Goal: Check status: Check status

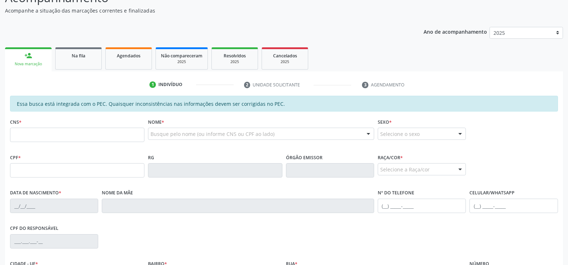
scroll to position [72, 0]
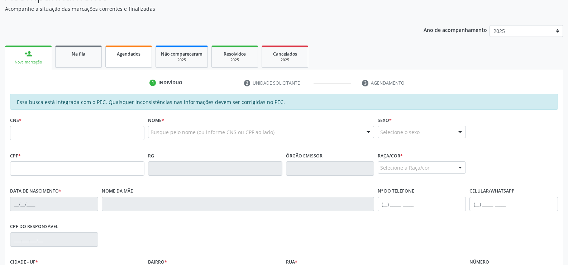
click at [128, 54] on span "Agendados" at bounding box center [129, 54] width 24 height 6
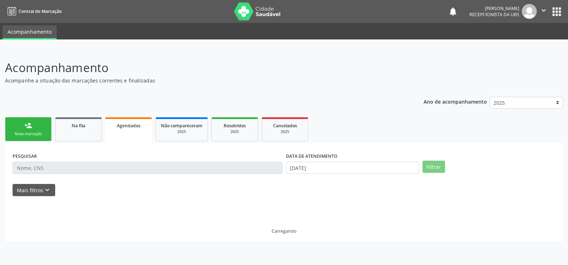
scroll to position [0, 0]
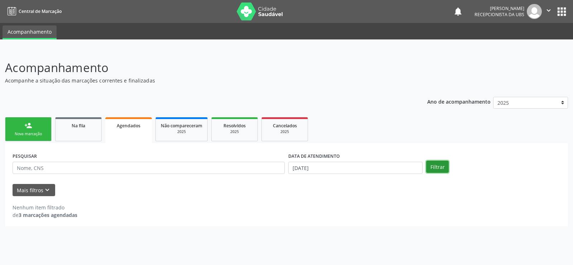
click at [428, 170] on button "Filtrar" at bounding box center [437, 166] width 23 height 12
click at [33, 191] on button "Mais filtros keyboard_arrow_down" at bounding box center [34, 190] width 43 height 13
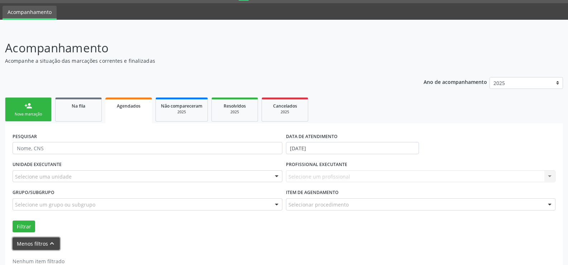
scroll to position [40, 0]
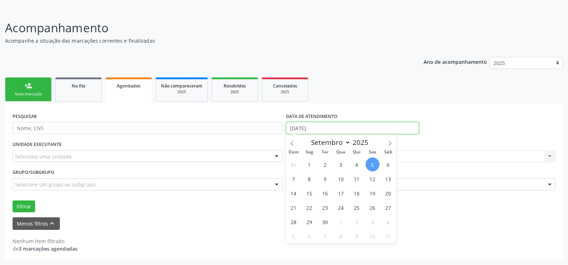
click at [338, 126] on input "[DATE]" at bounding box center [352, 128] width 133 height 12
click at [313, 164] on span "1" at bounding box center [309, 164] width 14 height 14
type input "[DATE]"
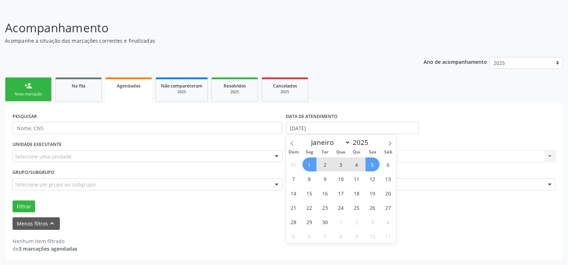
click at [371, 165] on span "5" at bounding box center [372, 164] width 14 height 14
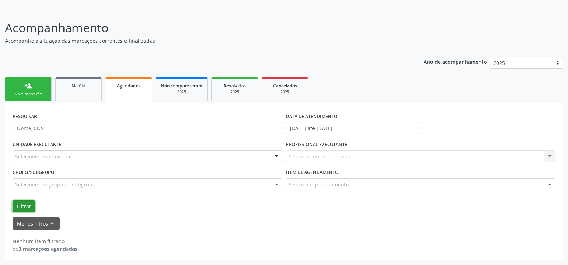
click at [23, 205] on button "Filtrar" at bounding box center [24, 206] width 23 height 12
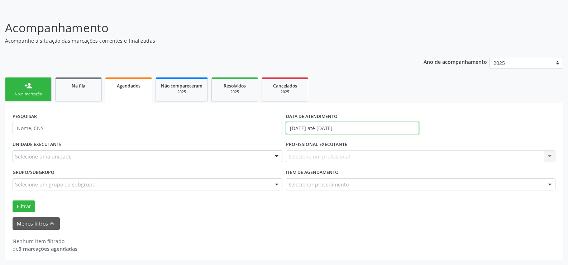
click at [367, 130] on input "[DATE] até [DATE]" at bounding box center [352, 128] width 133 height 12
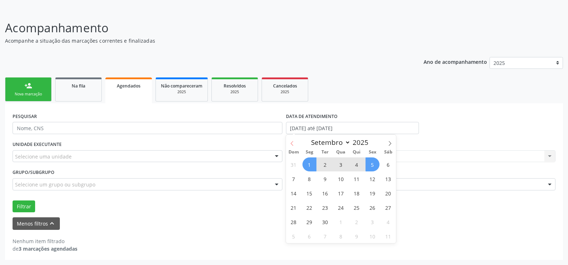
click at [292, 145] on icon at bounding box center [291, 143] width 5 height 5
select select "7"
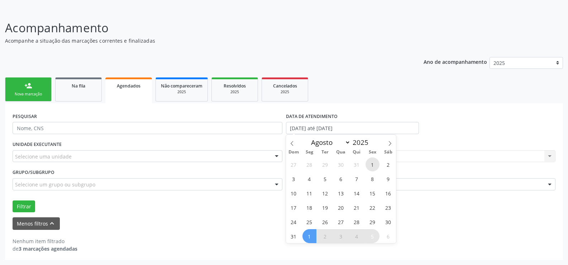
click at [371, 163] on span "1" at bounding box center [372, 164] width 14 height 14
type input "[DATE]"
click at [388, 145] on icon at bounding box center [389, 143] width 5 height 5
select select "8"
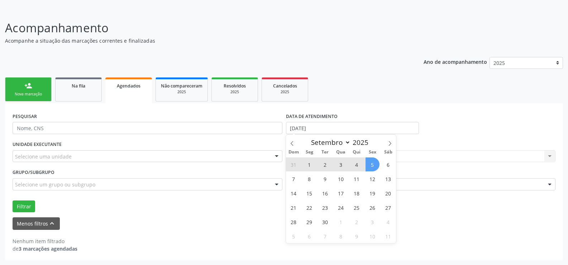
click at [372, 166] on span "5" at bounding box center [372, 164] width 14 height 14
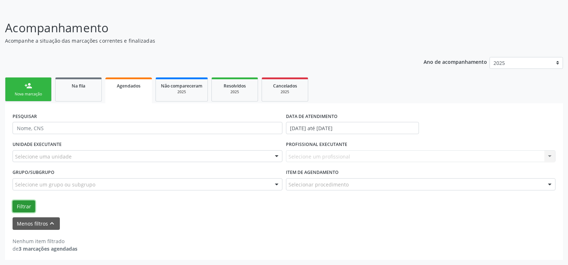
click at [15, 203] on button "Filtrar" at bounding box center [24, 206] width 23 height 12
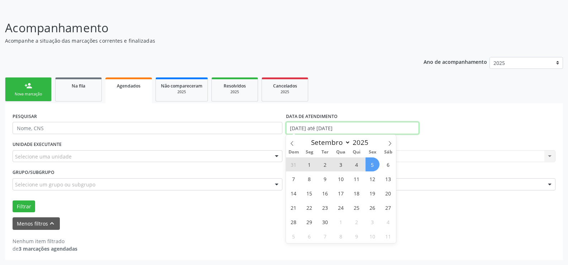
click at [367, 127] on input "[DATE] até [DATE]" at bounding box center [352, 128] width 133 height 12
click at [371, 168] on span "5" at bounding box center [372, 164] width 14 height 14
type input "[DATE]"
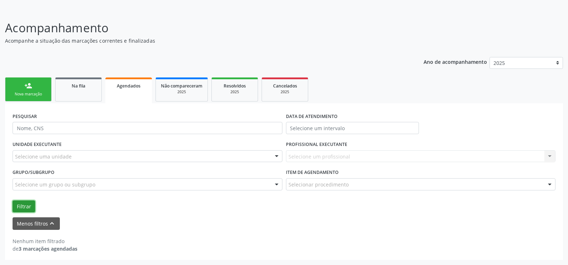
click at [14, 211] on button "Filtrar" at bounding box center [24, 206] width 23 height 12
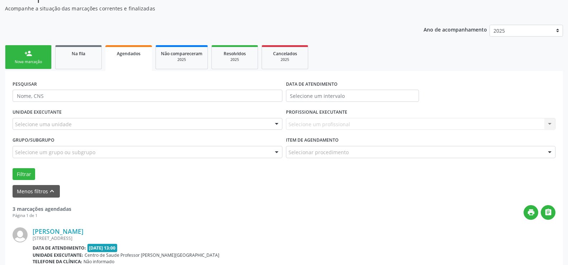
scroll to position [0, 0]
